Goal: Browse casually

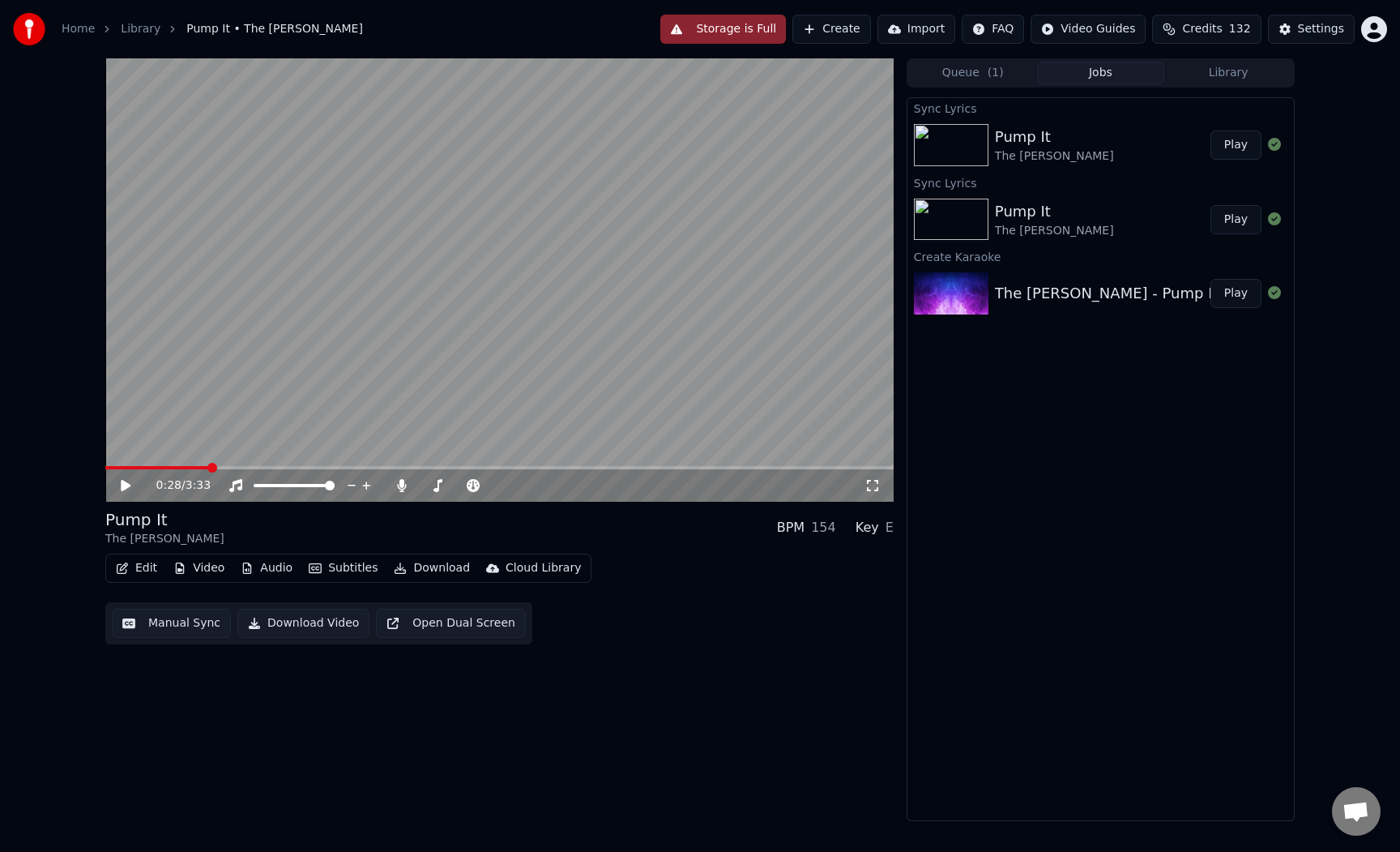
click at [207, 466] on span at bounding box center [212, 467] width 10 height 10
click at [203, 466] on span at bounding box center [155, 468] width 100 height 4
click at [131, 480] on icon at bounding box center [138, 485] width 38 height 13
click at [135, 483] on icon at bounding box center [138, 485] width 38 height 13
click at [203, 468] on span at bounding box center [155, 468] width 100 height 4
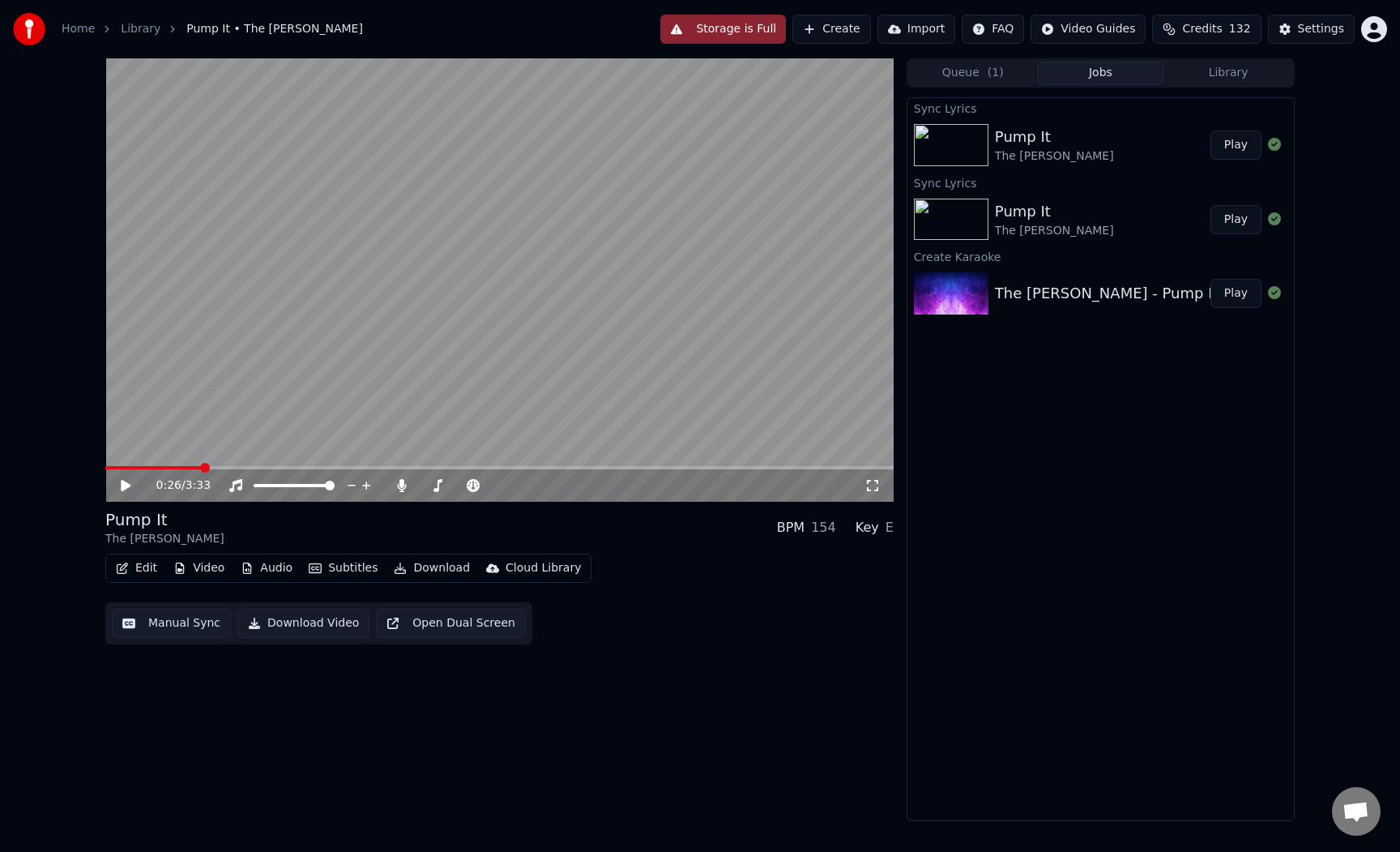
click at [200, 468] on span at bounding box center [153, 468] width 96 height 4
click at [129, 486] on icon at bounding box center [125, 485] width 10 height 12
click at [129, 486] on icon at bounding box center [138, 485] width 38 height 13
click at [127, 486] on icon at bounding box center [125, 485] width 10 height 12
click at [127, 486] on icon at bounding box center [125, 485] width 8 height 10
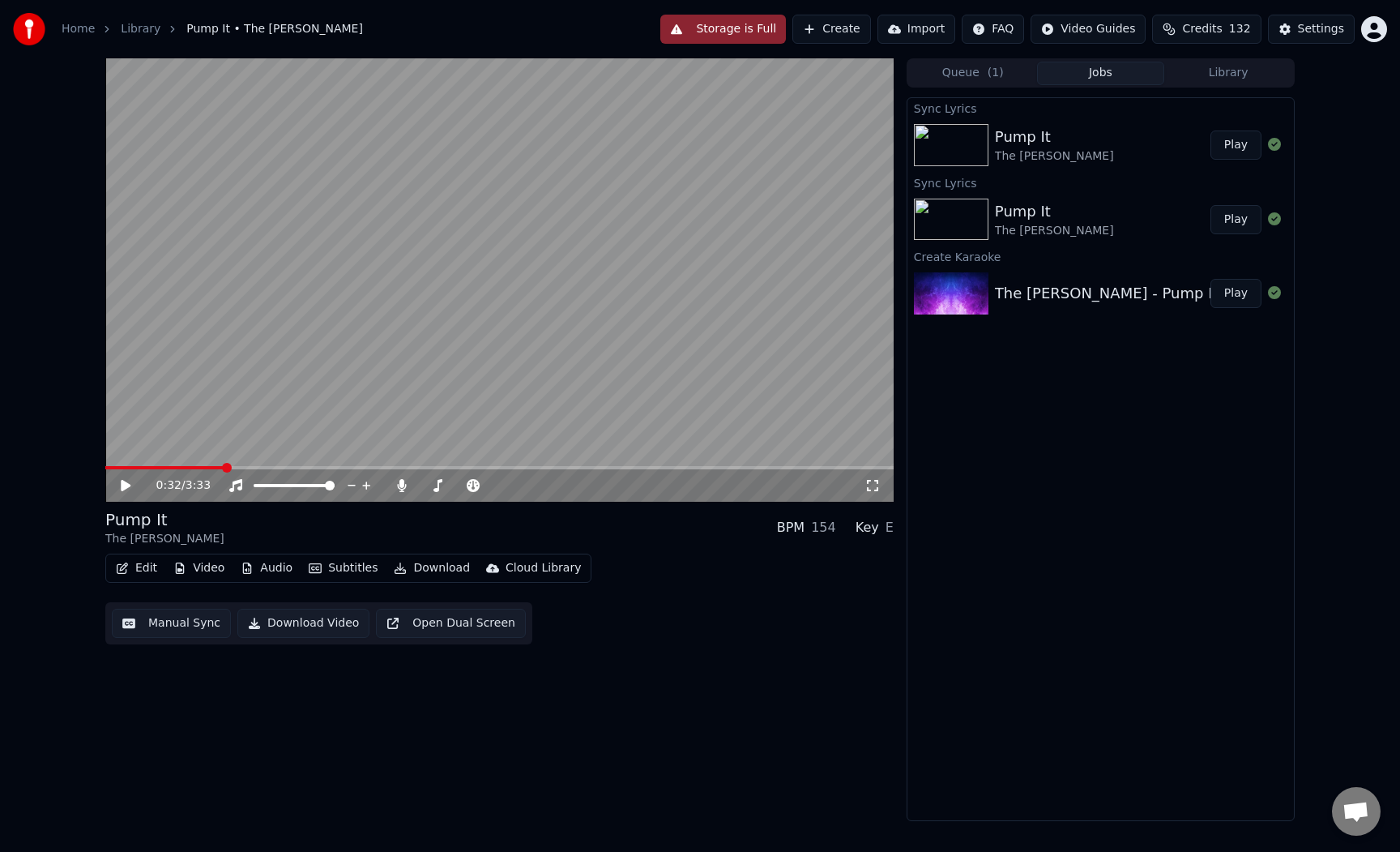
click at [125, 485] on icon at bounding box center [125, 485] width 10 height 12
click at [125, 485] on icon at bounding box center [138, 485] width 38 height 13
